Goal: Task Accomplishment & Management: Use online tool/utility

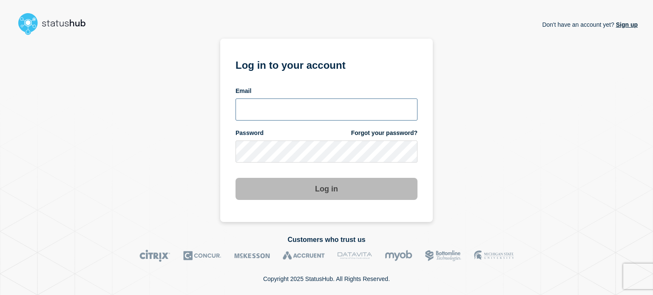
click at [305, 102] on input "email input" at bounding box center [326, 110] width 182 height 22
type input "[EMAIL_ADDRESS][DOMAIN_NAME]"
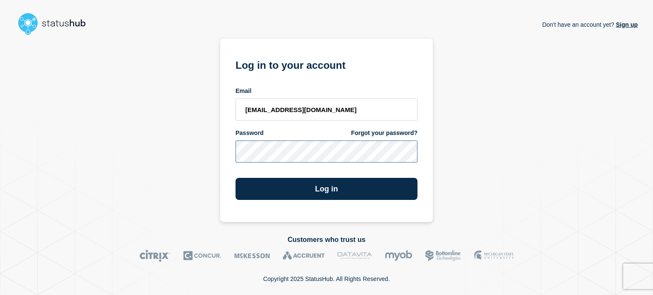
click at [235, 178] on button "Log in" at bounding box center [326, 189] width 182 height 22
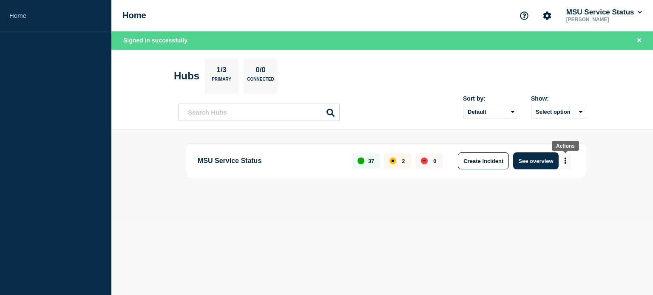
click at [563, 161] on button "More actions" at bounding box center [565, 161] width 11 height 16
click at [562, 187] on button "Create maintenance" at bounding box center [561, 186] width 57 height 7
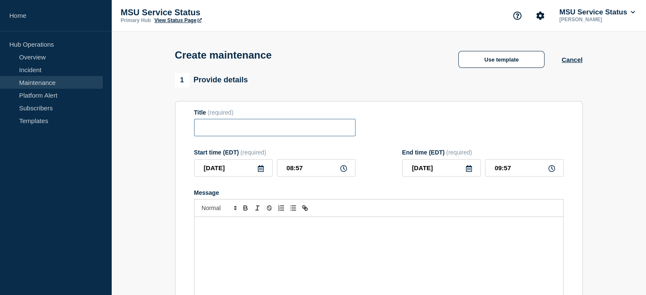
click at [249, 129] on input "Title" at bounding box center [274, 127] width 161 height 17
paste input "[Maintenance] Network Wireless May Experience Performance Issues During Planned…"
type input "[Maintenance] Network Wireless May Experience Performance Issues During Planned…"
drag, startPoint x: 302, startPoint y: 170, endPoint x: 189, endPoint y: 166, distance: 113.1
click at [189, 166] on section "Title (required) [Maintenance] Network Wireless May Experience Performance Issu…" at bounding box center [379, 222] width 408 height 243
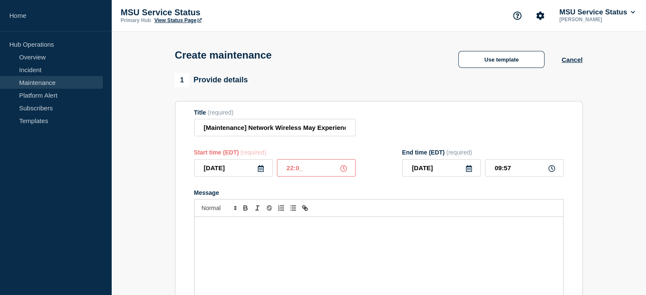
type input "22:00"
type input "23:59"
click at [301, 249] on div "Message" at bounding box center [379, 268] width 369 height 102
paste div "Message"
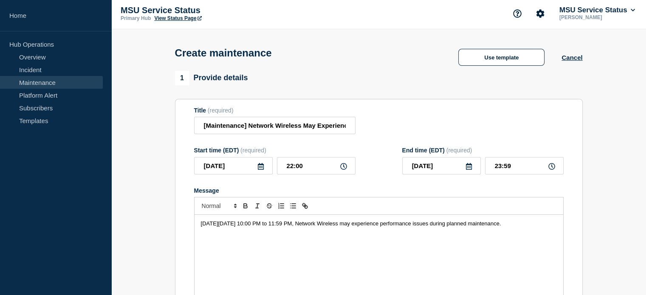
scroll to position [85, 0]
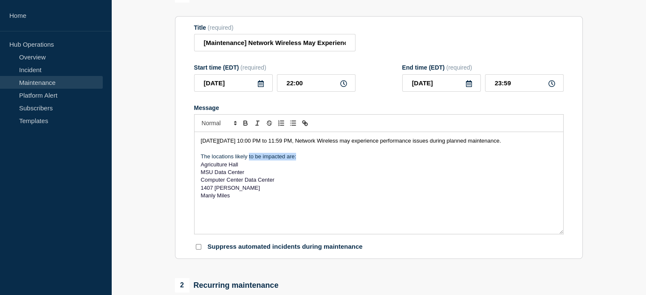
drag, startPoint x: 297, startPoint y: 171, endPoint x: 248, endPoint y: 170, distance: 49.3
click at [248, 161] on p "The locations likely to be impacted are:" at bounding box center [379, 157] width 356 height 8
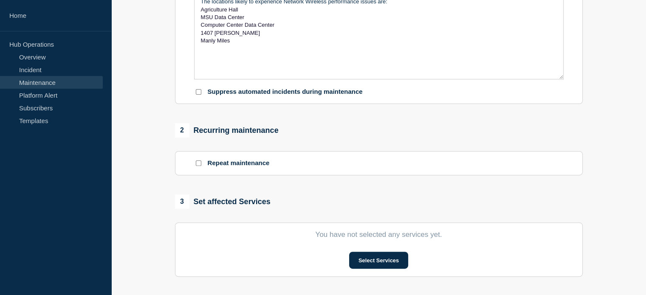
scroll to position [255, 0]
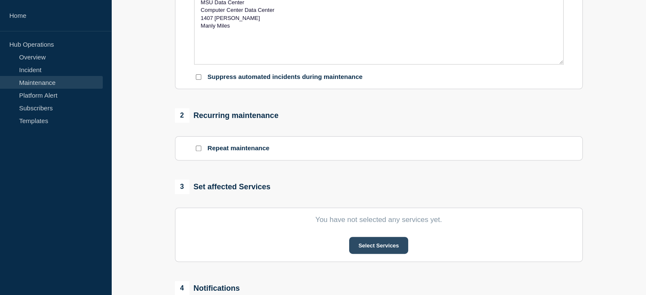
click at [357, 253] on button "Select Services" at bounding box center [378, 245] width 59 height 17
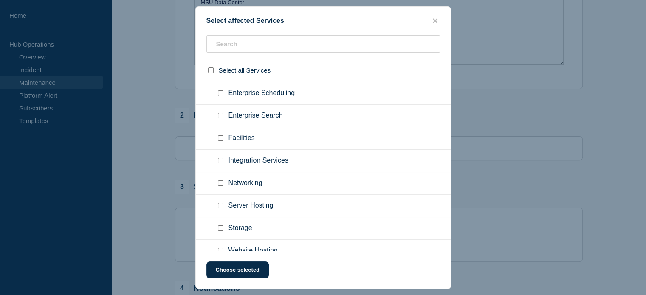
scroll to position [722, 0]
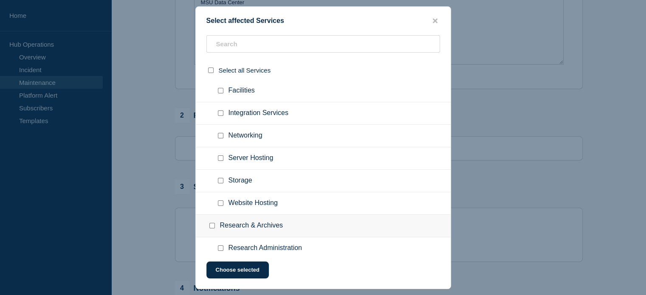
click at [221, 136] on input "Networking checkbox" at bounding box center [221, 136] width 6 height 6
checkbox input "true"
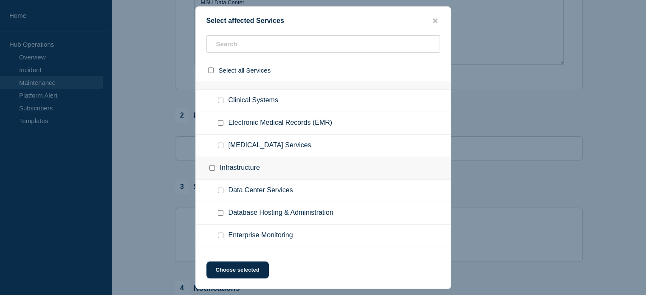
scroll to position [680, 0]
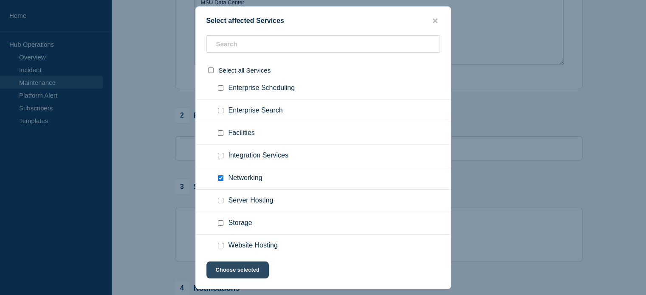
click at [236, 271] on button "Choose selected" at bounding box center [238, 270] width 62 height 17
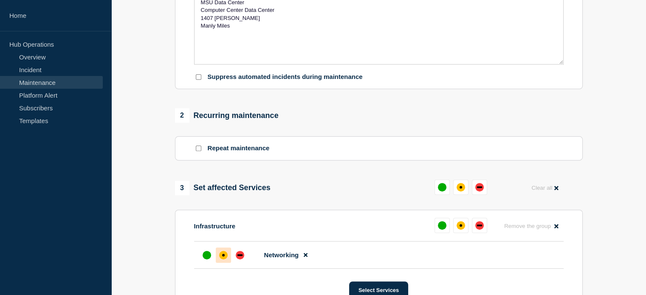
click at [223, 260] on div "affected" at bounding box center [223, 255] width 8 height 8
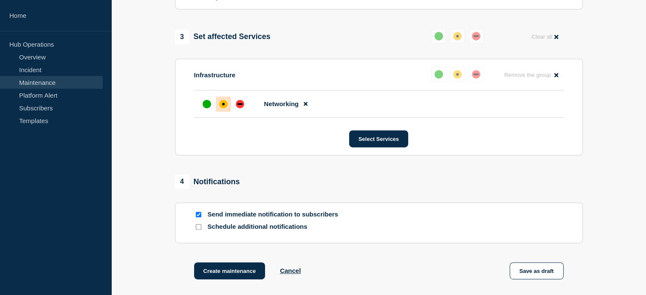
scroll to position [408, 0]
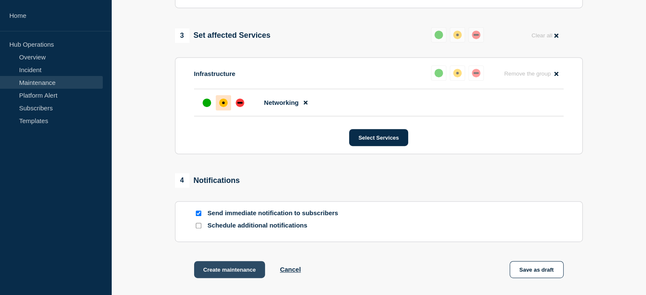
click at [239, 273] on button "Create maintenance" at bounding box center [229, 269] width 71 height 17
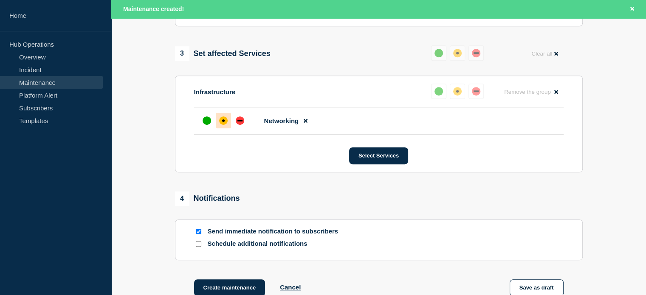
scroll to position [425, 0]
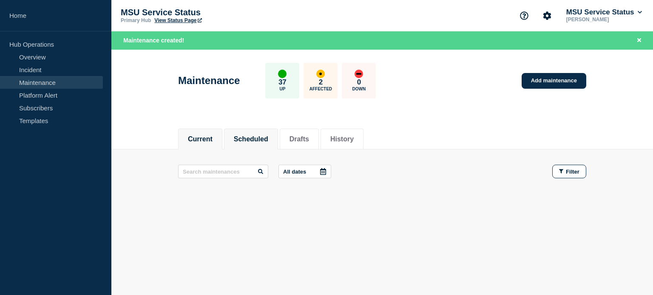
click at [257, 140] on button "Scheduled" at bounding box center [251, 140] width 34 height 8
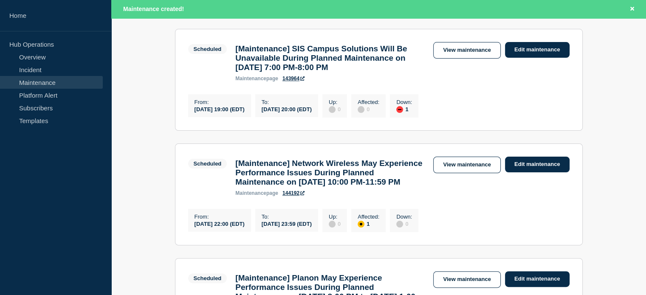
scroll to position [170, 0]
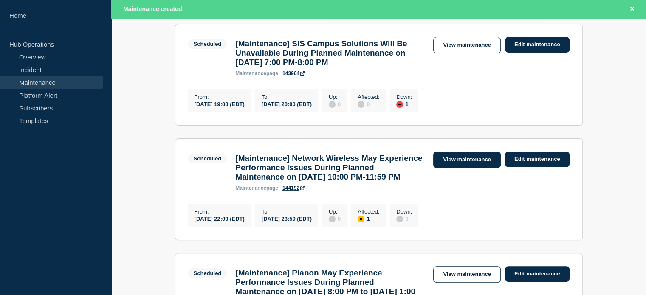
click at [457, 168] on link "View maintenance" at bounding box center [466, 160] width 67 height 17
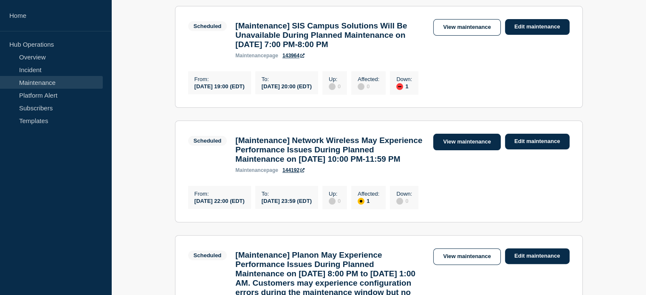
scroll to position [152, 0]
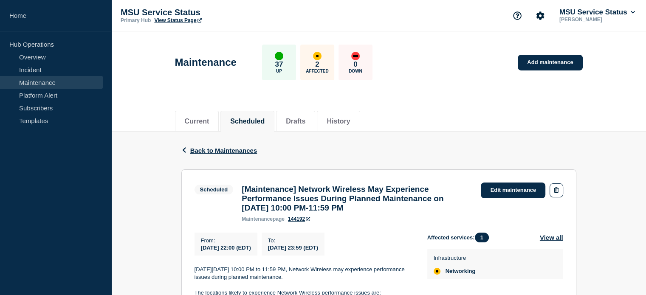
click at [301, 222] on link "144192" at bounding box center [299, 219] width 22 height 6
click at [615, 13] on button "MSU Service Status" at bounding box center [597, 12] width 79 height 8
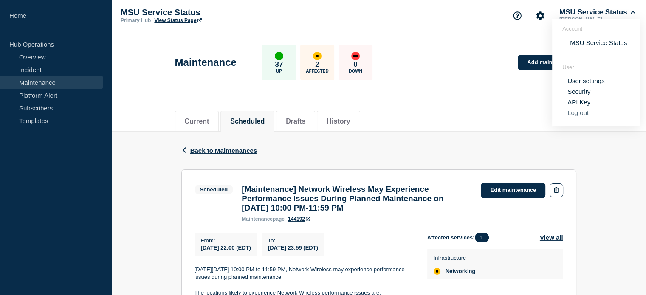
click at [576, 114] on button "Log out" at bounding box center [578, 112] width 21 height 7
